Goal: Task Accomplishment & Management: Use online tool/utility

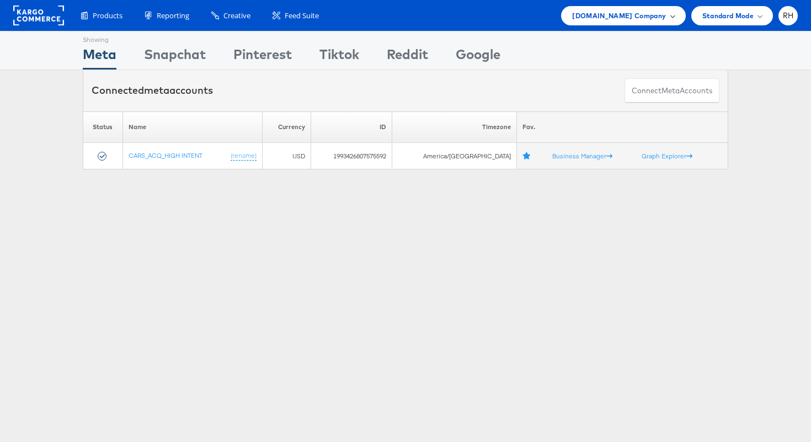
click at [602, 14] on span "Cars.com Company" at bounding box center [619, 16] width 94 height 12
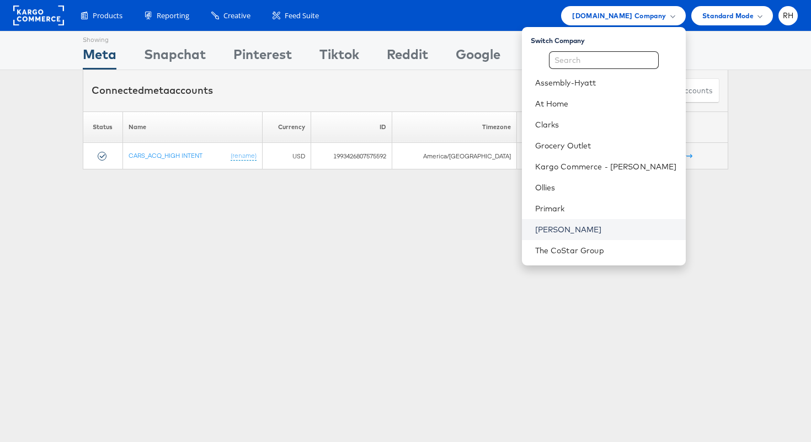
click at [588, 231] on link "[PERSON_NAME]" at bounding box center [606, 229] width 142 height 11
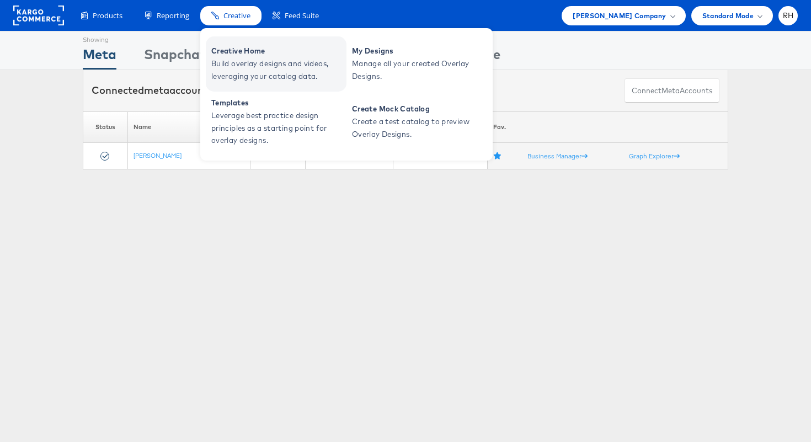
click at [237, 59] on span "Build overlay designs and videos, leveraging your catalog data." at bounding box center [277, 69] width 132 height 25
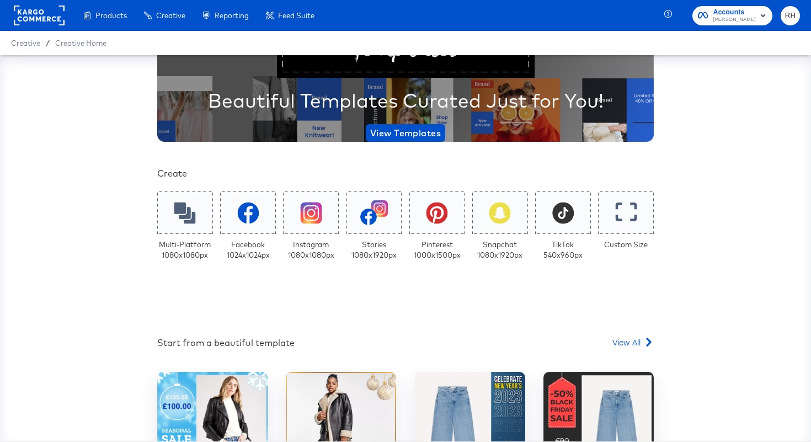
scroll to position [122, 0]
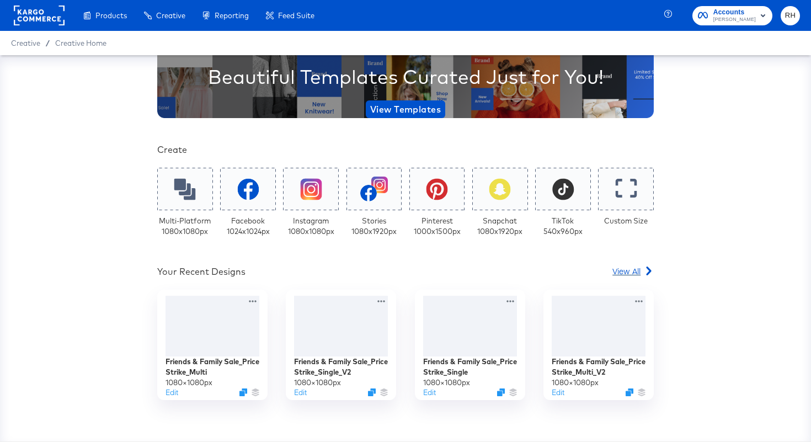
click at [629, 273] on span "View All" at bounding box center [626, 270] width 28 height 11
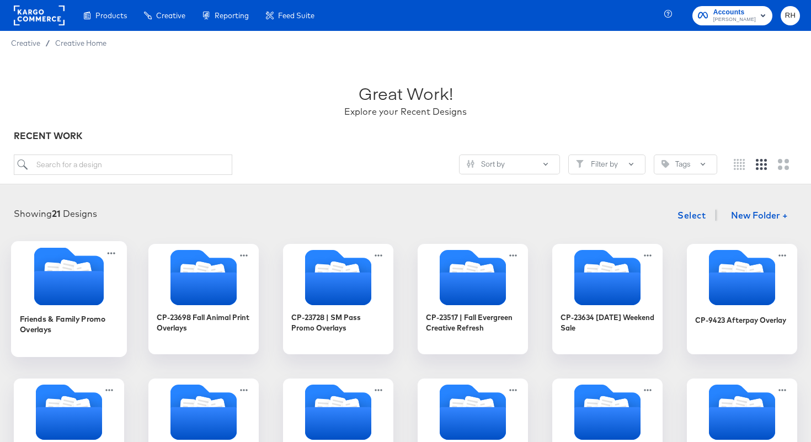
click at [79, 268] on icon "Folder" at bounding box center [83, 273] width 12 height 13
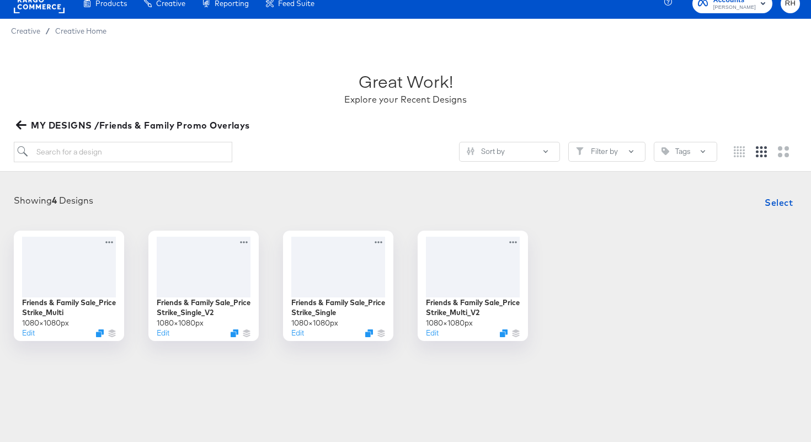
scroll to position [24, 0]
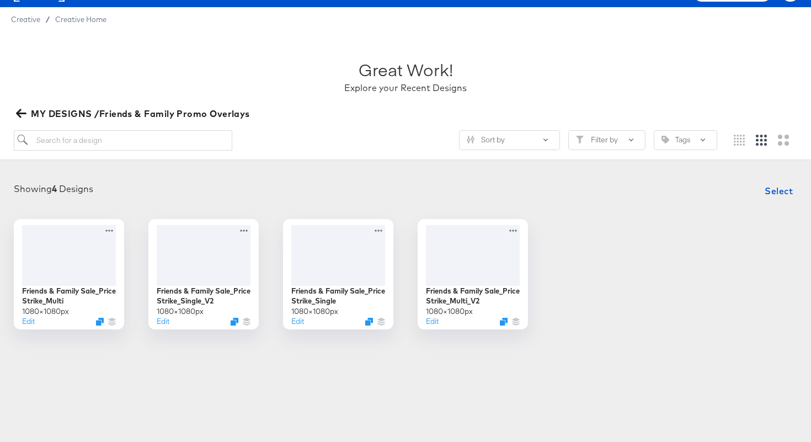
click at [28, 114] on span "MY DESIGNS /Friends & Family Promo Overlays" at bounding box center [134, 113] width 232 height 15
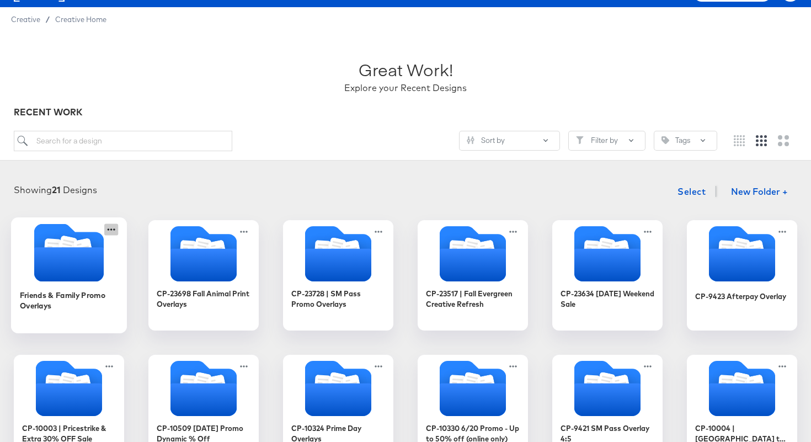
click at [114, 229] on icon at bounding box center [112, 229] width 8 height 2
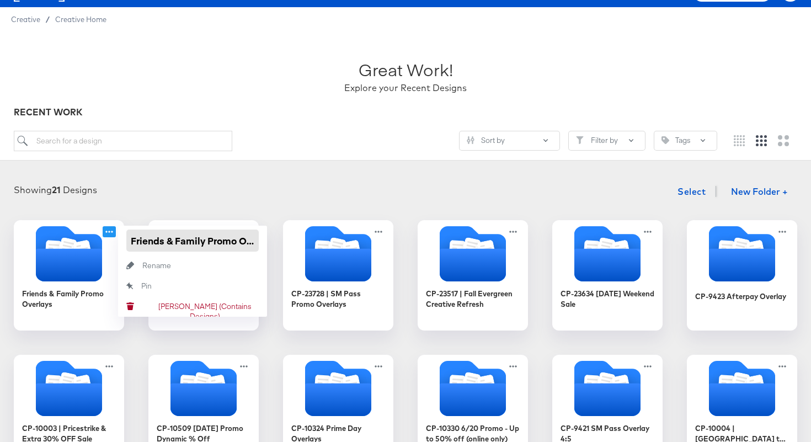
click at [132, 242] on input "Friends & Family Promo Overlays" at bounding box center [192, 241] width 132 height 22
paste input "CP-23950"
type input "CP-23950 Friends & Family Promo Overlays"
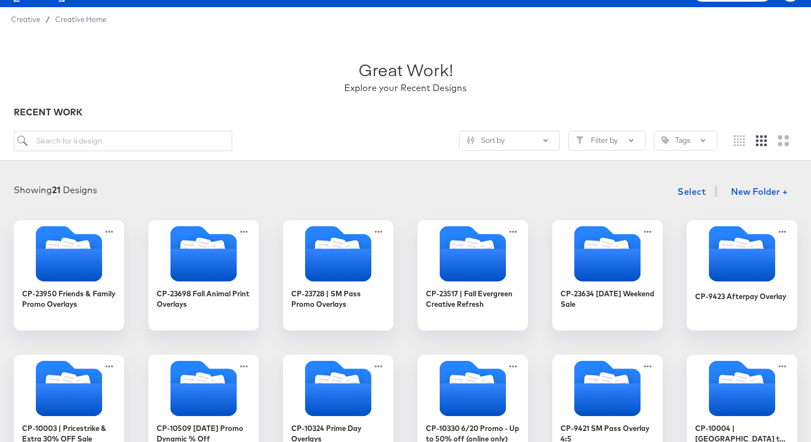
click at [210, 183] on div "Showing 21 Designs Select New Folder +" at bounding box center [405, 191] width 789 height 23
click at [63, 261] on icon "Folder" at bounding box center [69, 264] width 70 height 34
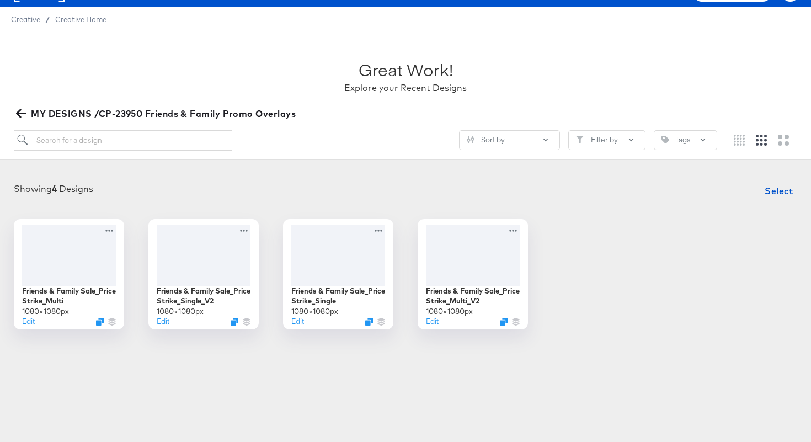
drag, startPoint x: 296, startPoint y: 115, endPoint x: 125, endPoint y: 111, distance: 171.6
click at [125, 111] on button "MY DESIGNS /CP-23950 Friends & Family Promo Overlays" at bounding box center [157, 113] width 286 height 15
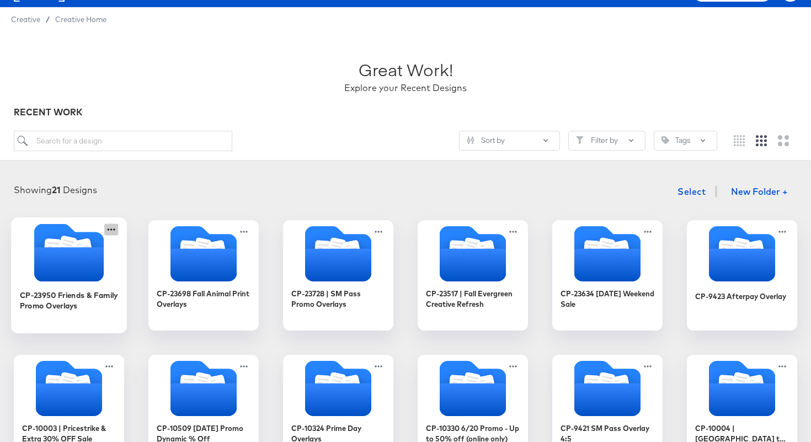
click at [108, 228] on icon at bounding box center [111, 229] width 14 height 12
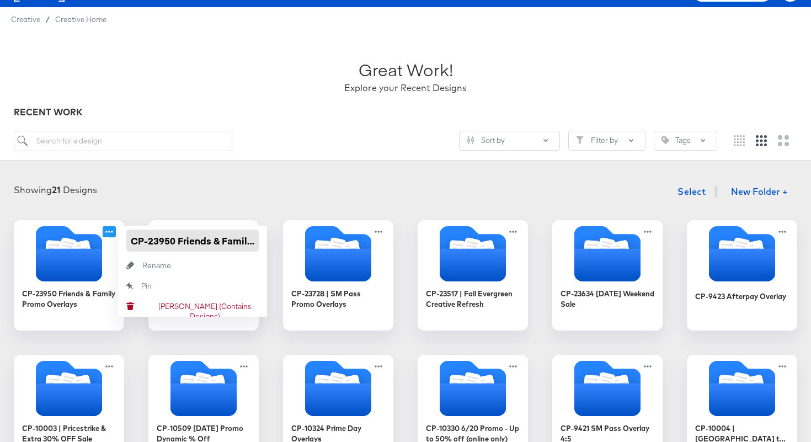
click at [127, 239] on input "CP-23950 Friends & Family Promo Overlays" at bounding box center [192, 241] width 132 height 22
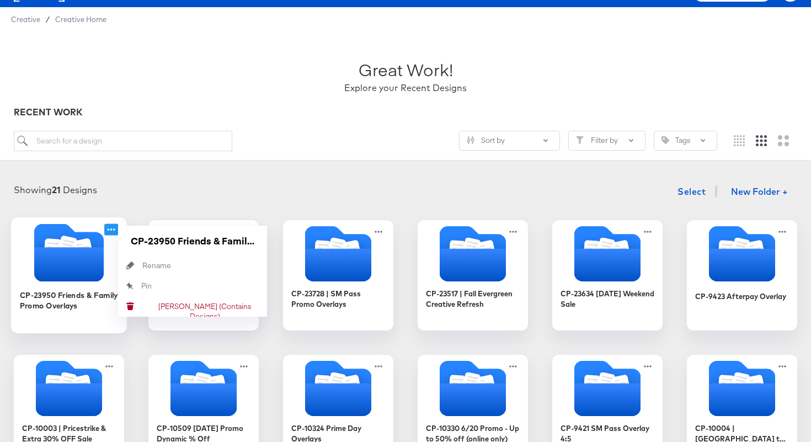
click at [66, 253] on icon "Folder" at bounding box center [69, 264] width 70 height 34
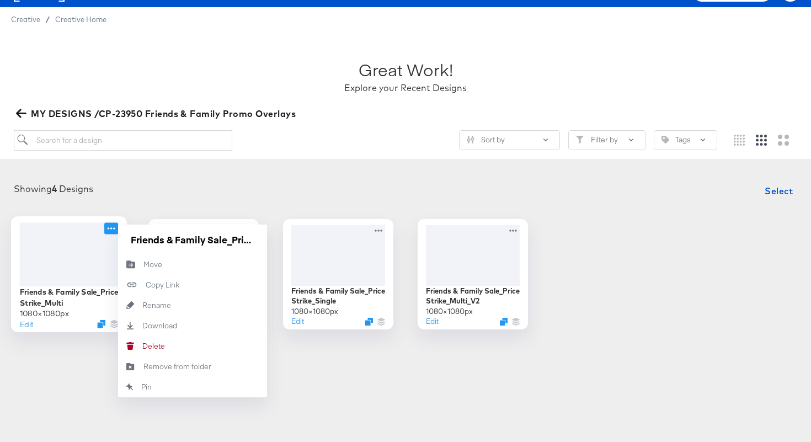
click at [114, 226] on icon at bounding box center [111, 228] width 14 height 12
click at [129, 241] on input "Friends & Family Sale_Price Strike_Multi" at bounding box center [192, 239] width 132 height 22
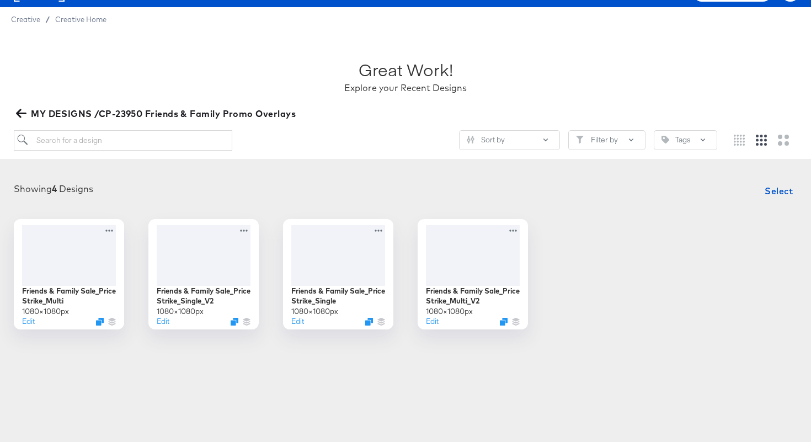
click at [333, 391] on div "Products Creative Reporting Feed Suite Accounts Steve Madden RH Creative / Crea…" at bounding box center [405, 197] width 811 height 442
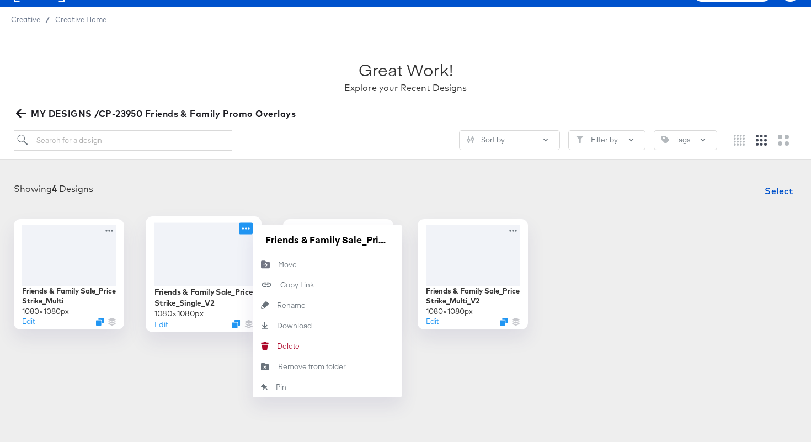
click at [248, 230] on icon at bounding box center [246, 228] width 14 height 12
click at [264, 239] on input "Friends & Family Sale_Price Strike_Single_V2" at bounding box center [327, 239] width 132 height 22
click at [602, 195] on div "Showing 4 Designs Select" at bounding box center [405, 191] width 789 height 22
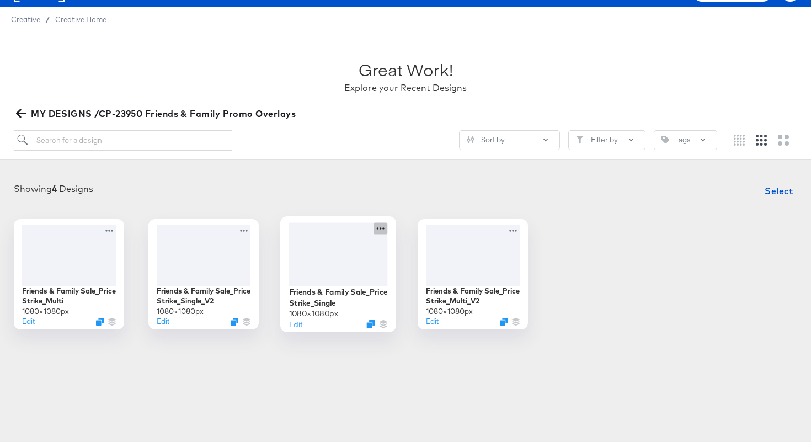
click at [379, 227] on icon at bounding box center [381, 228] width 14 height 12
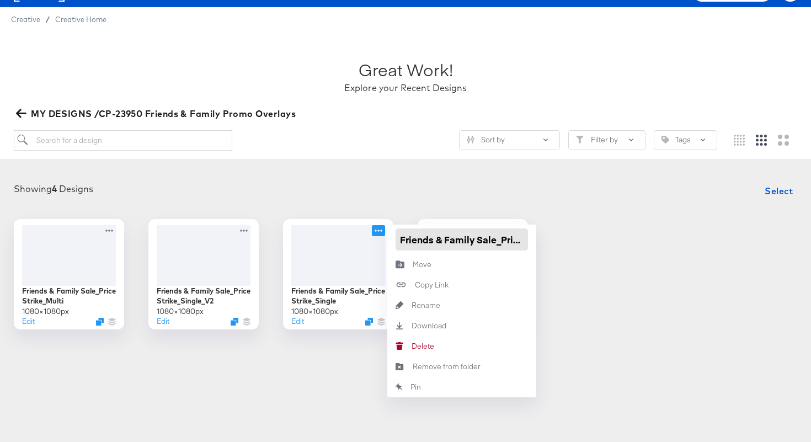
click at [411, 237] on input "Friends & Family Sale_Price Strike_Single" at bounding box center [462, 239] width 132 height 22
click at [579, 234] on div "Friends & Family Sale_Price Strike_Multi 1080 × 1080 px Edit Friends & Family S…" at bounding box center [405, 274] width 789 height 110
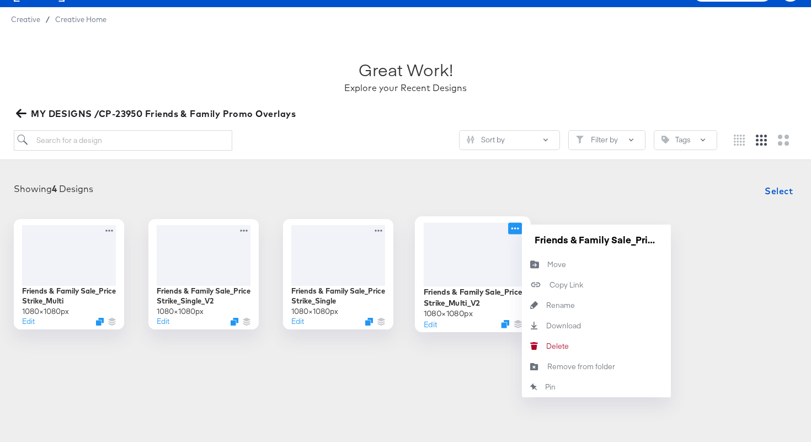
click at [517, 228] on icon at bounding box center [515, 228] width 14 height 12
click at [535, 239] on input "Friends & Family Sale_Price Strike_Multi_V2" at bounding box center [596, 239] width 132 height 22
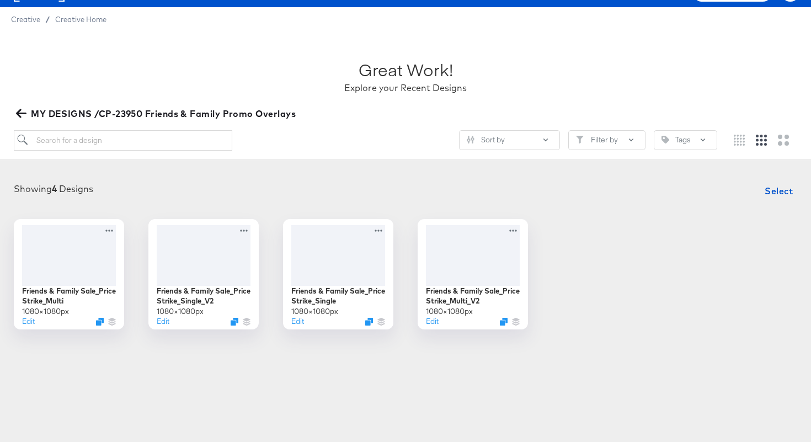
click at [225, 363] on article "Great Work! Explore your Recent Designs MY DESIGNS /CP-23950 Friends & Family P…" at bounding box center [405, 206] width 811 height 351
click at [19, 119] on span "MY DESIGNS /CP-23950 Friends & Family Promo Overlays" at bounding box center [157, 113] width 278 height 15
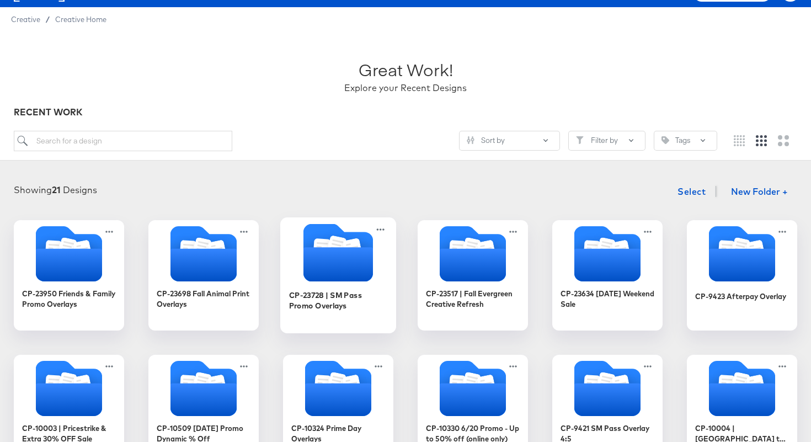
click at [340, 264] on icon "Folder" at bounding box center [338, 264] width 70 height 34
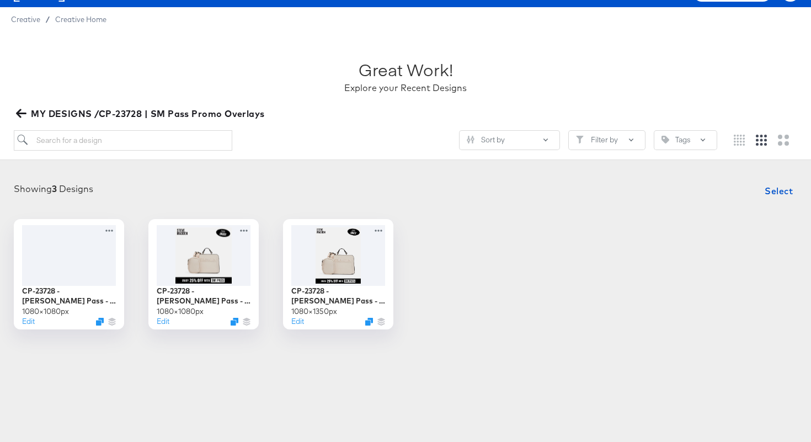
click at [19, 115] on icon "button" at bounding box center [21, 113] width 10 height 9
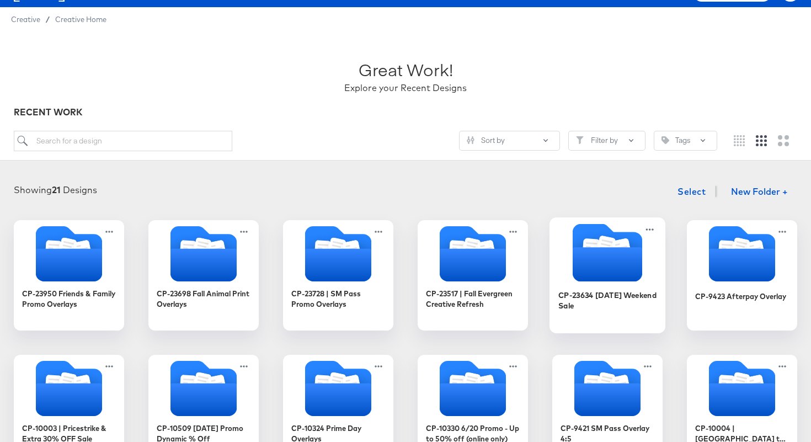
click at [596, 255] on icon "Folder" at bounding box center [608, 264] width 70 height 34
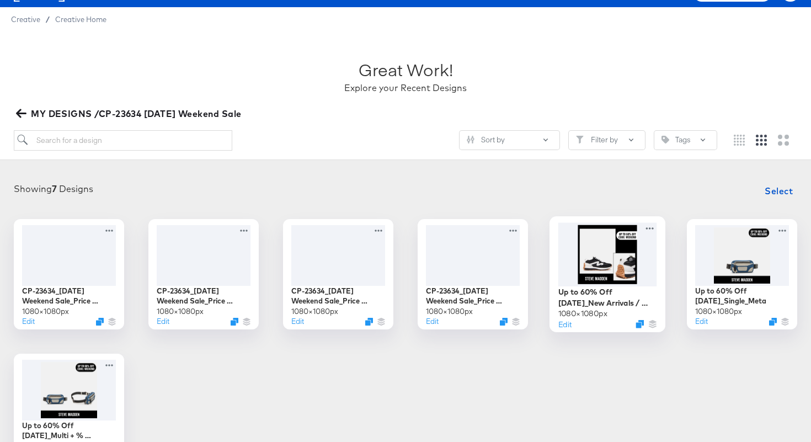
click at [601, 246] on div at bounding box center [607, 253] width 99 height 63
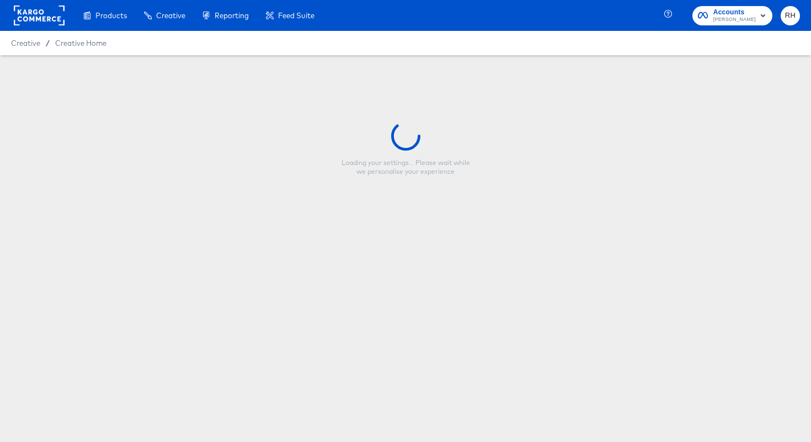
type input "Up to 60% Off Labor Day_New Arrivals / Most Wanted Multi_Meta"
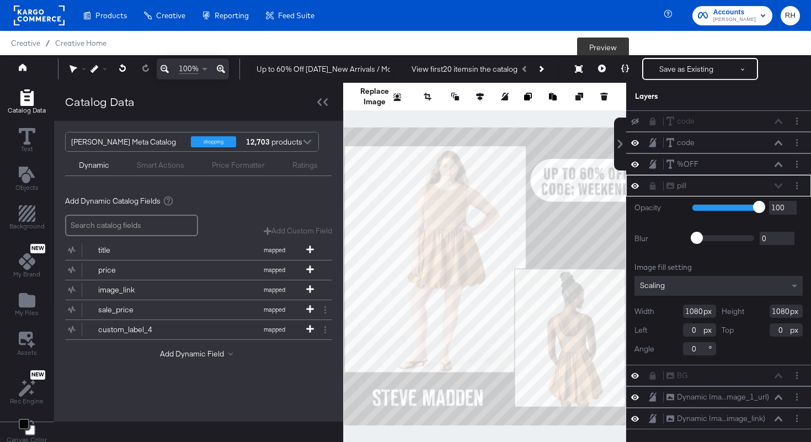
click at [598, 71] on button at bounding box center [601, 69] width 23 height 22
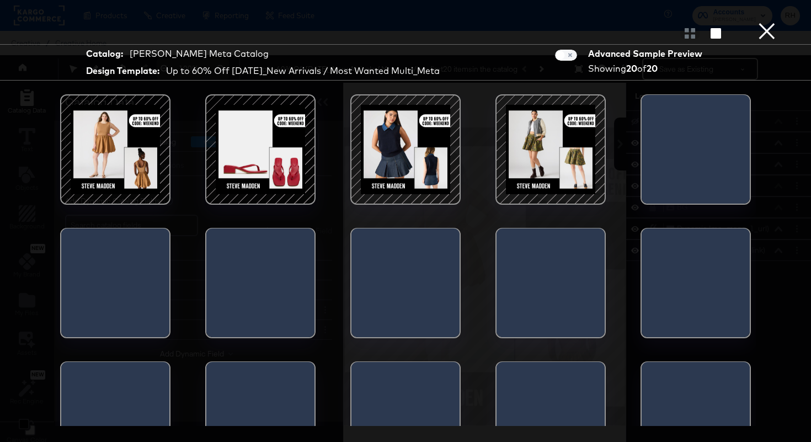
click at [266, 148] on div at bounding box center [261, 150] width 94 height 94
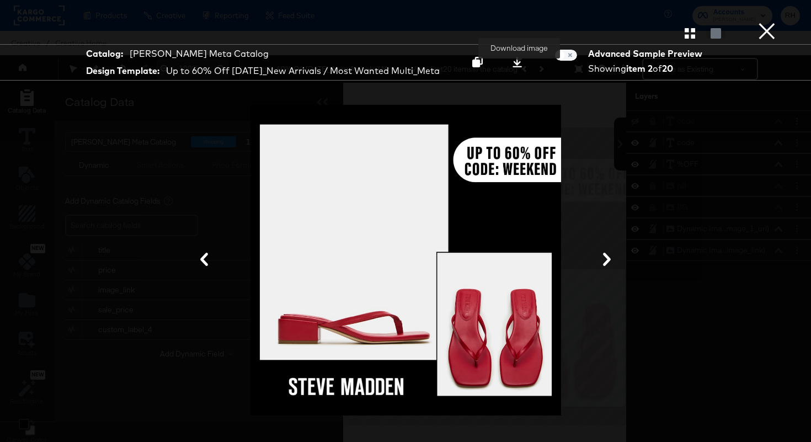
click at [518, 67] on icon at bounding box center [517, 62] width 9 height 10
click at [774, 22] on button "×" at bounding box center [767, 11] width 22 height 22
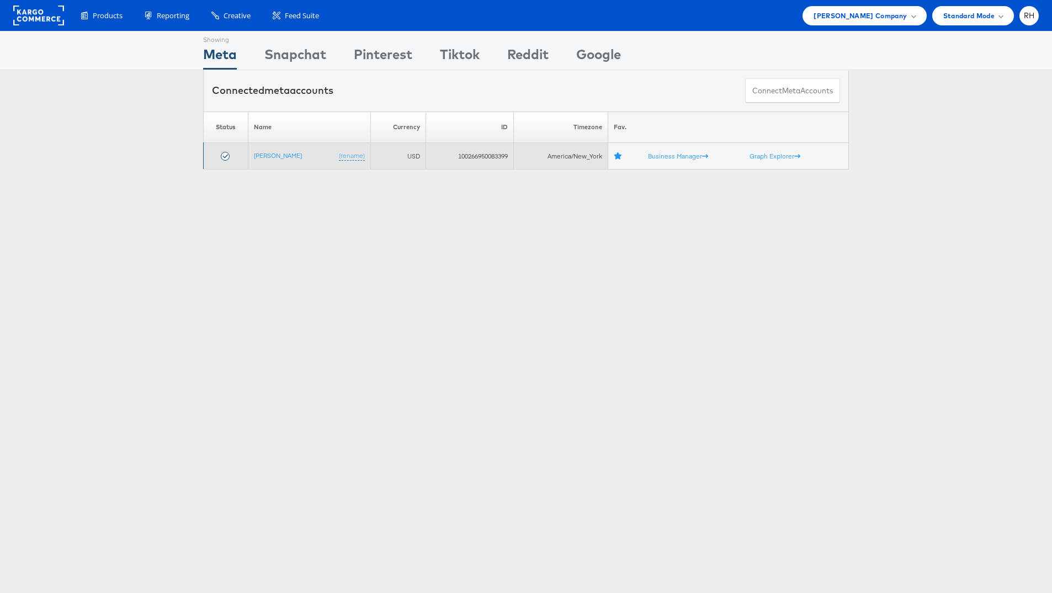
click at [464, 156] on td "100266950083399" at bounding box center [469, 156] width 88 height 26
copy td "100266950083399"
